Goal: Obtain resource: Obtain resource

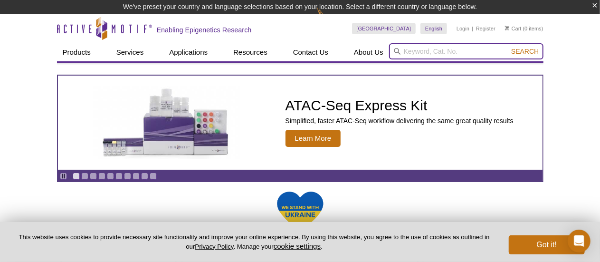
click at [437, 48] on input "search" at bounding box center [466, 51] width 154 height 16
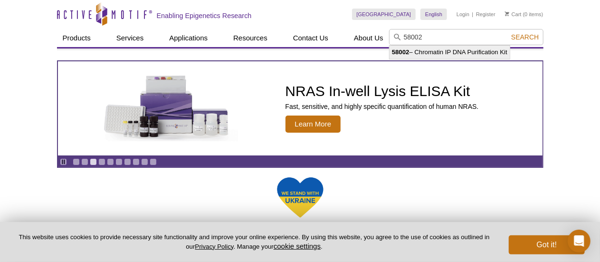
click at [474, 55] on li "58002 – Chromatin IP DNA Purification Kit" at bounding box center [449, 52] width 120 height 13
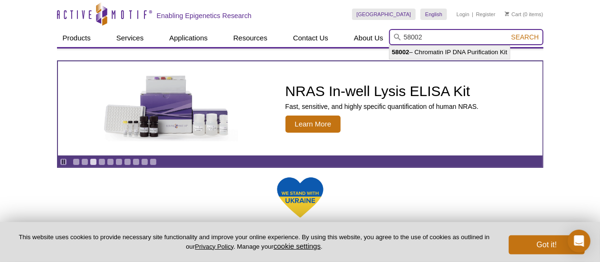
type input "58002 – Chromatin IP DNA Purification Kit"
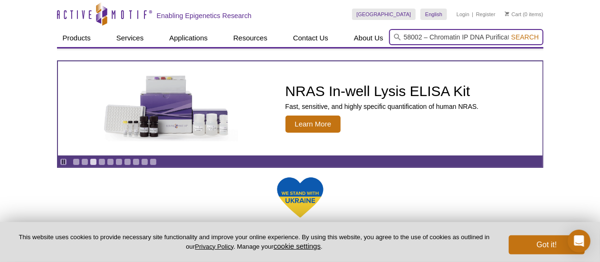
scroll to position [0, 19]
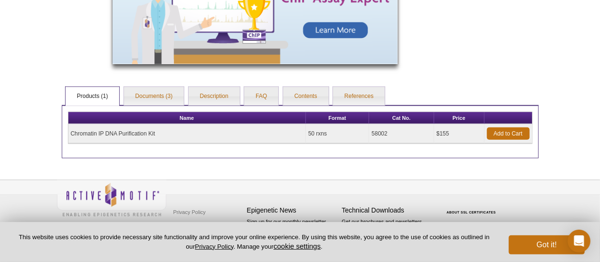
scroll to position [413, 0]
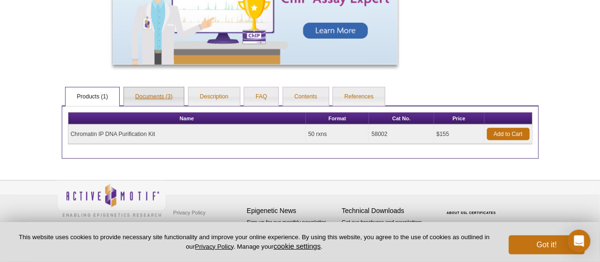
click at [143, 98] on link "Documents (3)" at bounding box center [154, 96] width 60 height 19
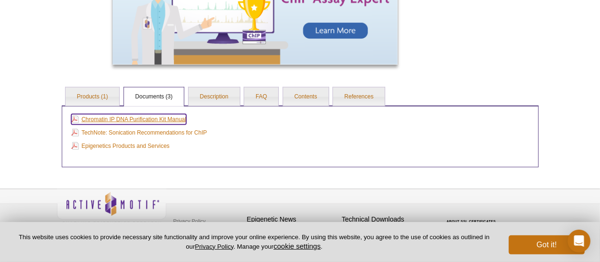
click at [138, 123] on link "Chromatin IP DNA Purification Kit Manual" at bounding box center [128, 119] width 115 height 10
